Goal: Information Seeking & Learning: Check status

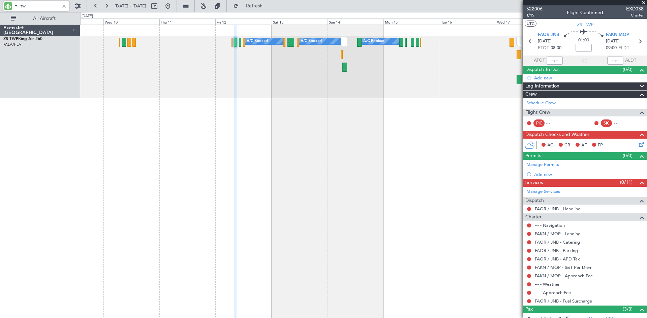
type input "t"
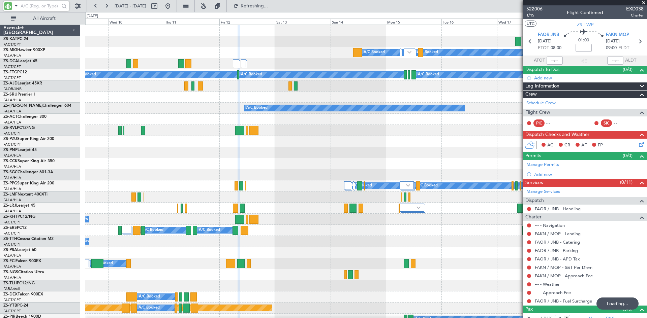
click at [44, 5] on input "text" at bounding box center [40, 6] width 39 height 10
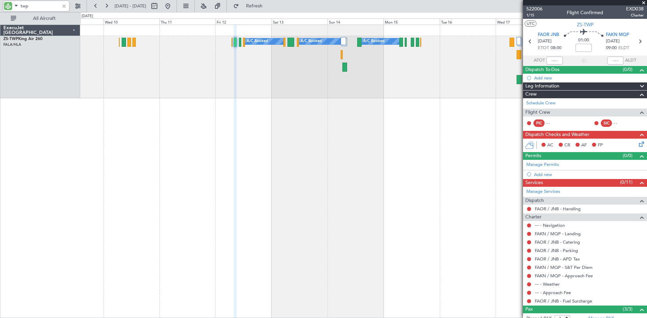
click at [34, 8] on input "twp" at bounding box center [40, 6] width 39 height 10
type input "t"
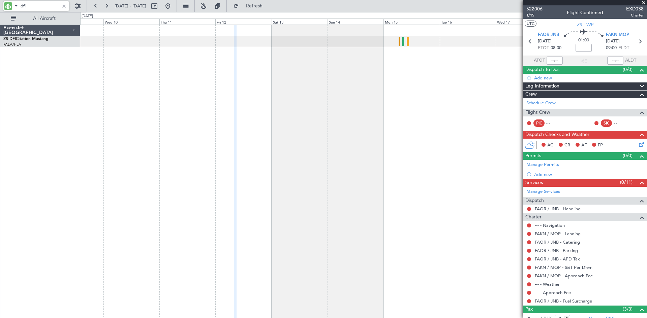
click at [35, 5] on input "dfi" at bounding box center [40, 6] width 39 height 10
type input "d"
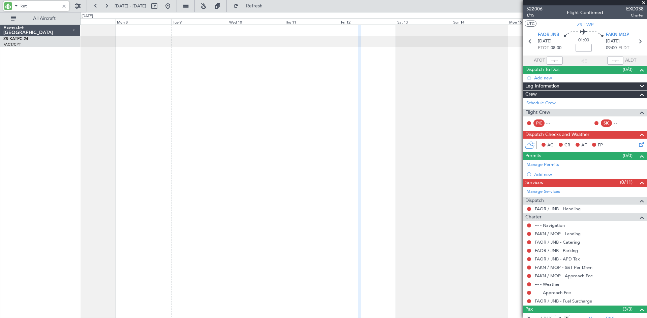
click at [420, 68] on div at bounding box center [363, 172] width 567 height 294
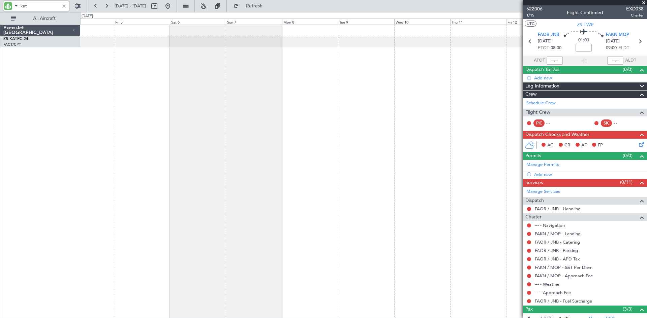
click at [42, 7] on input "kat" at bounding box center [40, 6] width 39 height 10
type input "k"
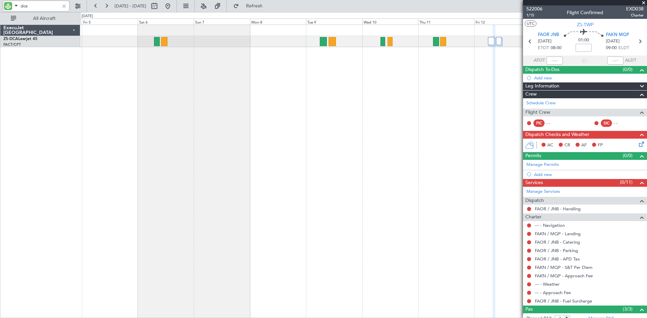
click at [427, 99] on div at bounding box center [363, 172] width 567 height 294
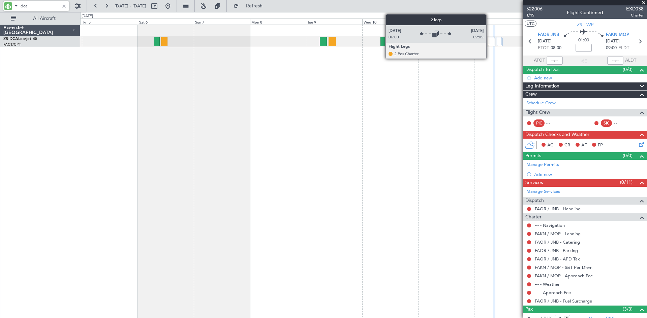
click at [489, 41] on div at bounding box center [491, 41] width 6 height 8
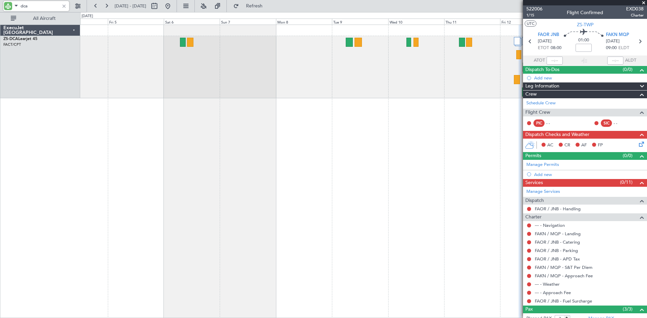
click at [210, 102] on div at bounding box center [363, 172] width 567 height 294
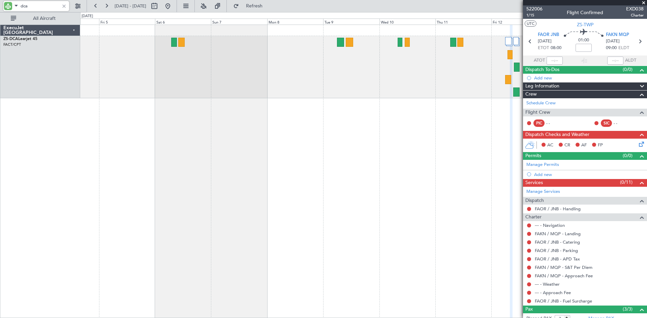
click at [40, 4] on input "dca" at bounding box center [40, 6] width 39 height 10
type input "d"
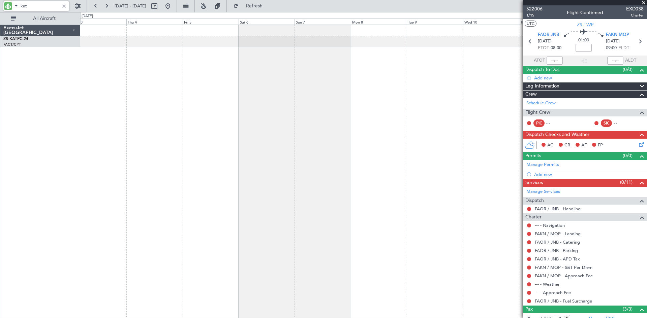
click at [265, 52] on div "A/C Unavailable" at bounding box center [363, 172] width 567 height 294
type input "kat"
click at [81, 6] on button at bounding box center [77, 6] width 11 height 11
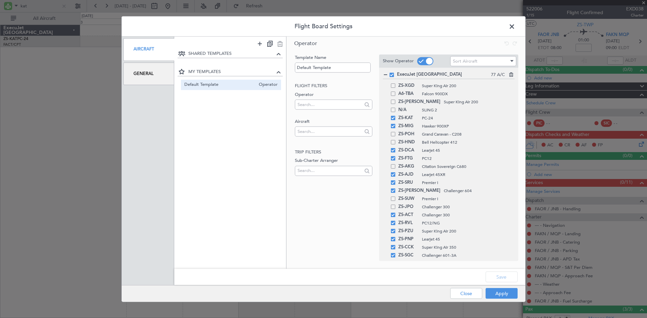
drag, startPoint x: 142, startPoint y: 74, endPoint x: 170, endPoint y: 88, distance: 30.4
click at [143, 74] on div "General" at bounding box center [148, 74] width 51 height 23
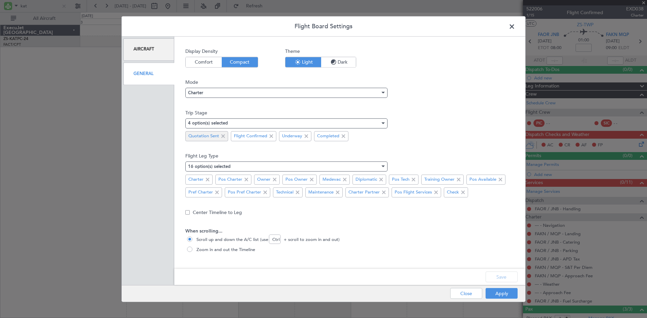
click at [224, 136] on span at bounding box center [223, 136] width 8 height 8
click at [499, 273] on button "Save" at bounding box center [502, 277] width 32 height 11
click at [500, 295] on button "Apply" at bounding box center [502, 293] width 32 height 11
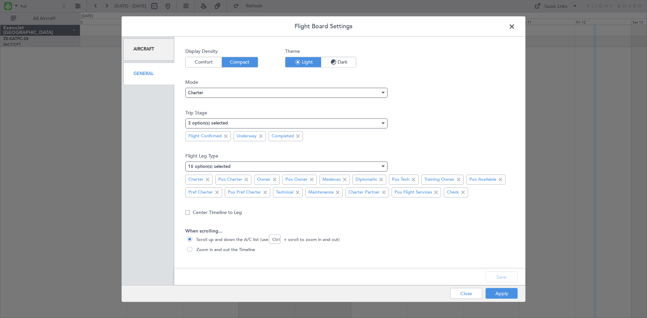
type input "0"
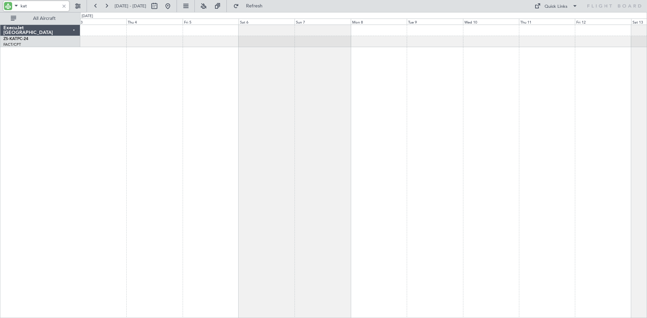
click at [48, 4] on input "kat" at bounding box center [40, 6] width 39 height 10
type input "k"
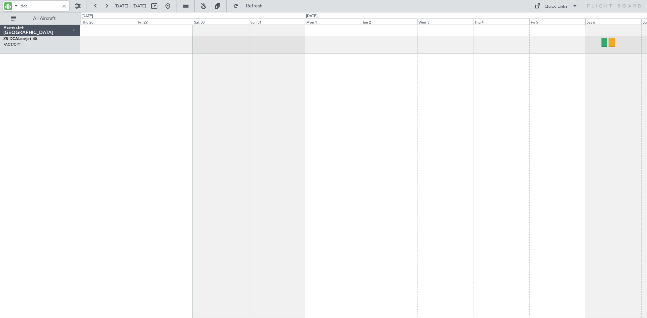
click at [513, 112] on div at bounding box center [363, 172] width 567 height 294
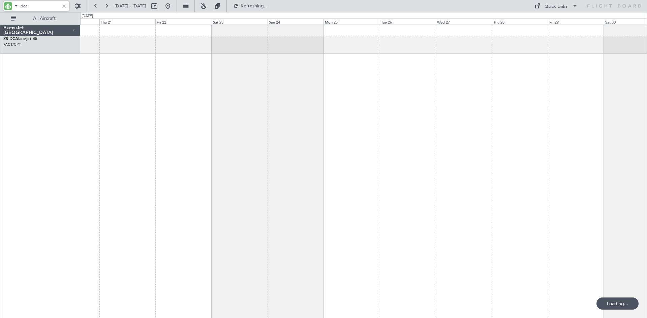
click at [531, 202] on div at bounding box center [363, 172] width 567 height 294
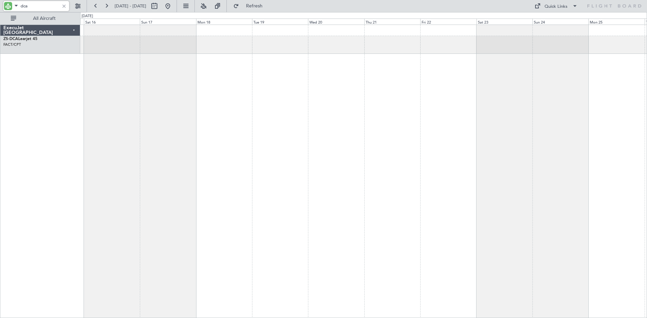
click at [433, 212] on div at bounding box center [363, 172] width 567 height 294
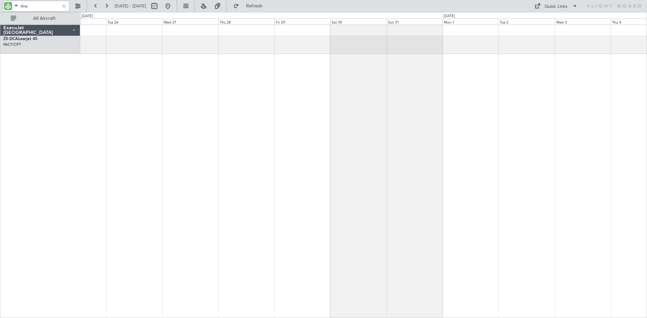
click at [31, 227] on div "ExecuJet [GEOGRAPHIC_DATA] ZS-DCA Learjet 45 FACT/CPT [GEOGRAPHIC_DATA] Intl. 0…" at bounding box center [323, 165] width 647 height 306
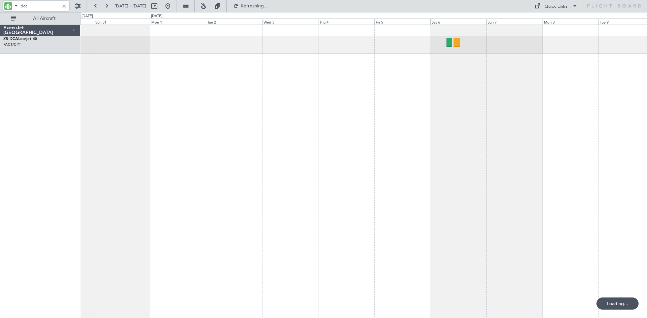
click at [280, 241] on div at bounding box center [363, 172] width 567 height 294
type input "dca"
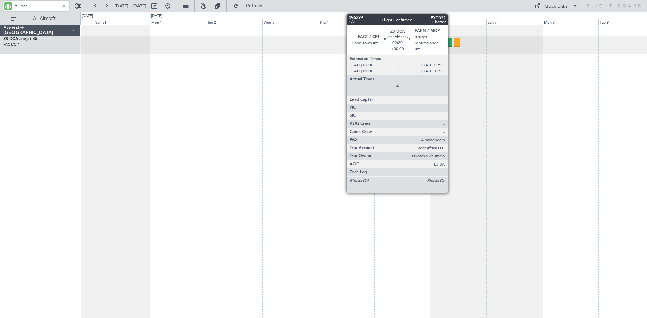
click at [451, 45] on div at bounding box center [450, 42] width 6 height 9
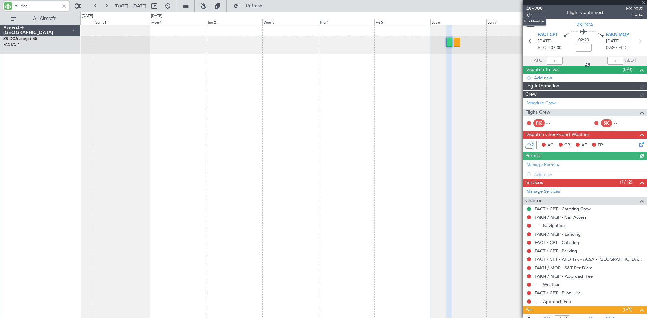
click at [539, 7] on span "496299" at bounding box center [534, 8] width 16 height 7
